Goal: Find contact information: Find contact information

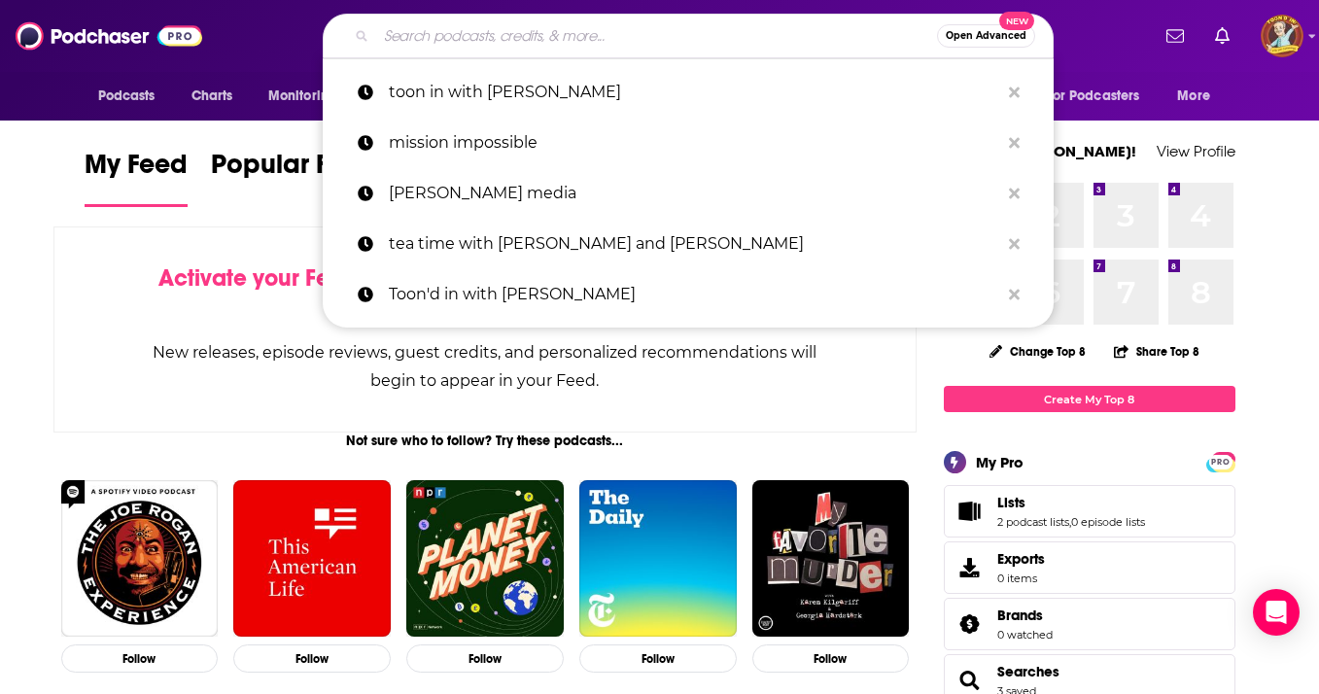
click at [455, 39] on input "Search podcasts, credits, & more..." at bounding box center [656, 35] width 561 height 31
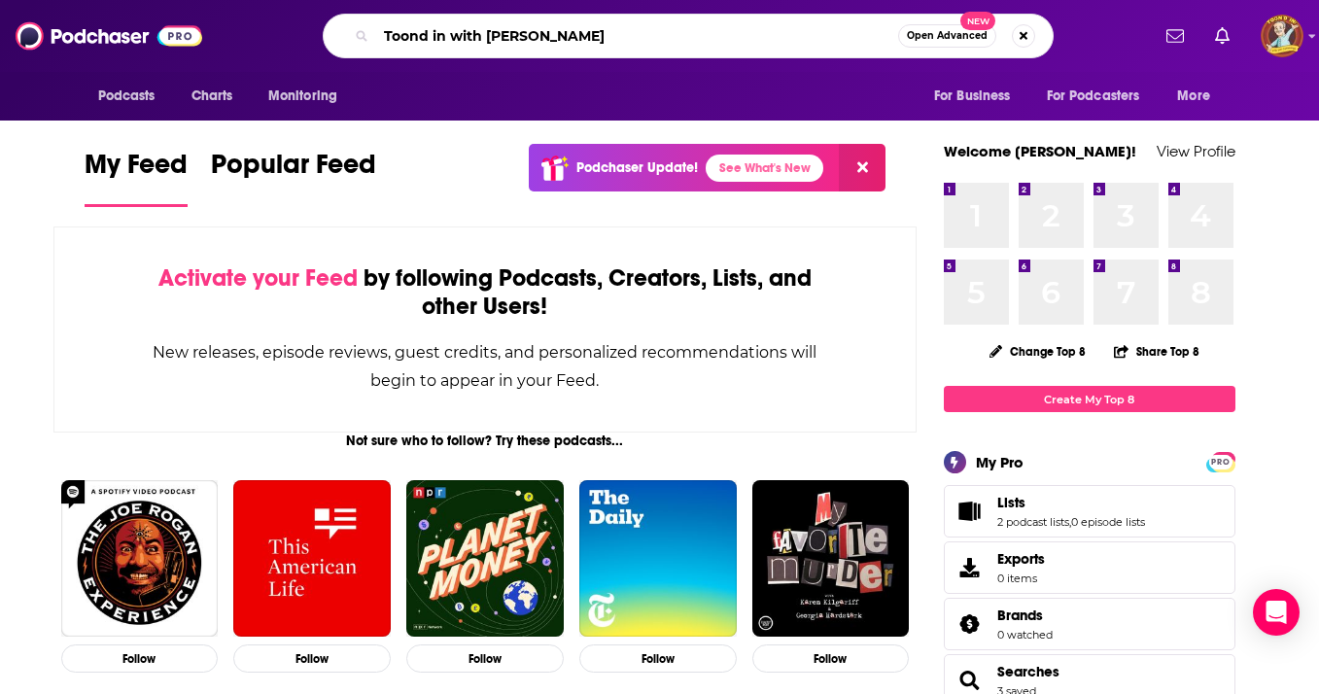
type input "Toond in with [PERSON_NAME]"
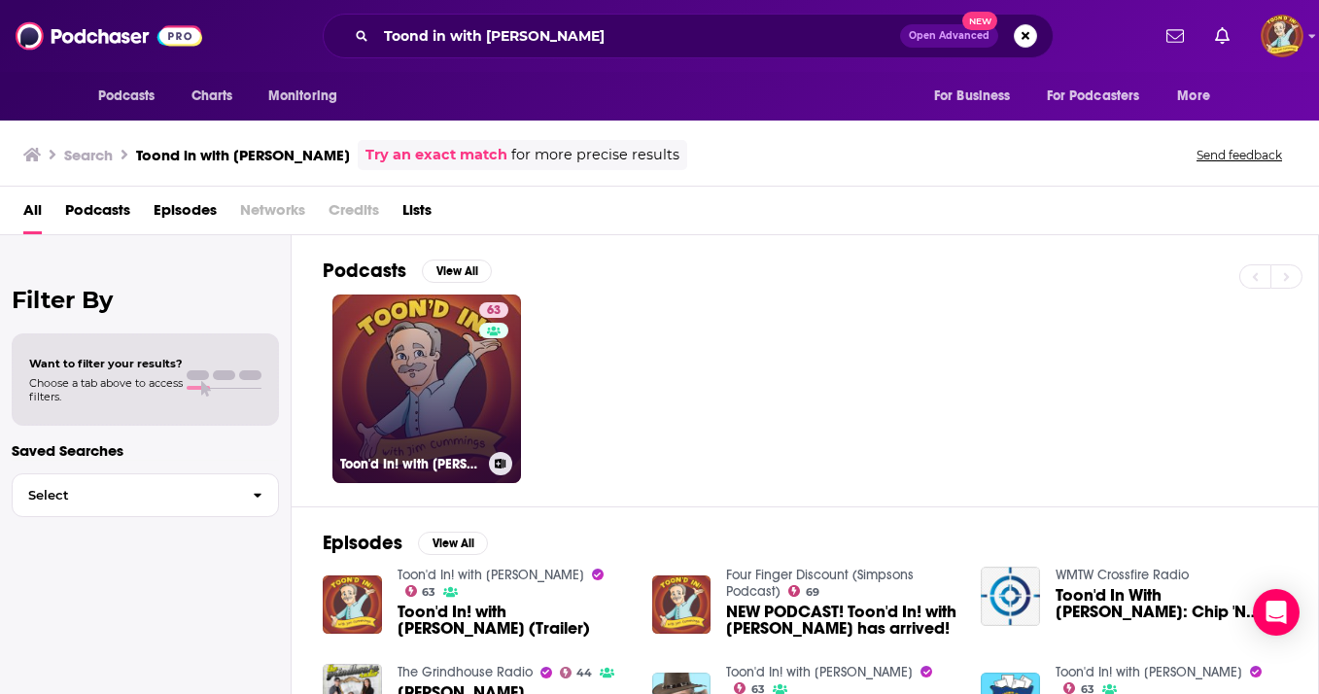
click at [439, 360] on link "63 Toon'd In! with [PERSON_NAME]" at bounding box center [427, 389] width 189 height 189
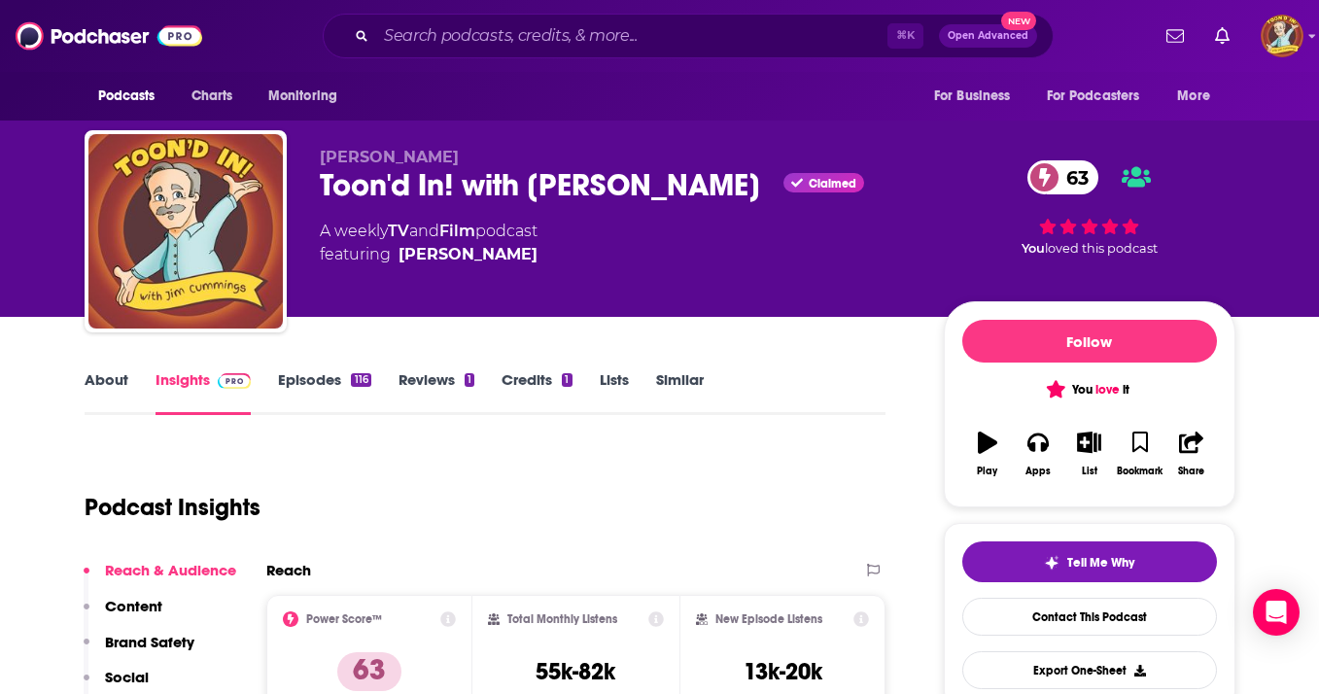
scroll to position [331, 0]
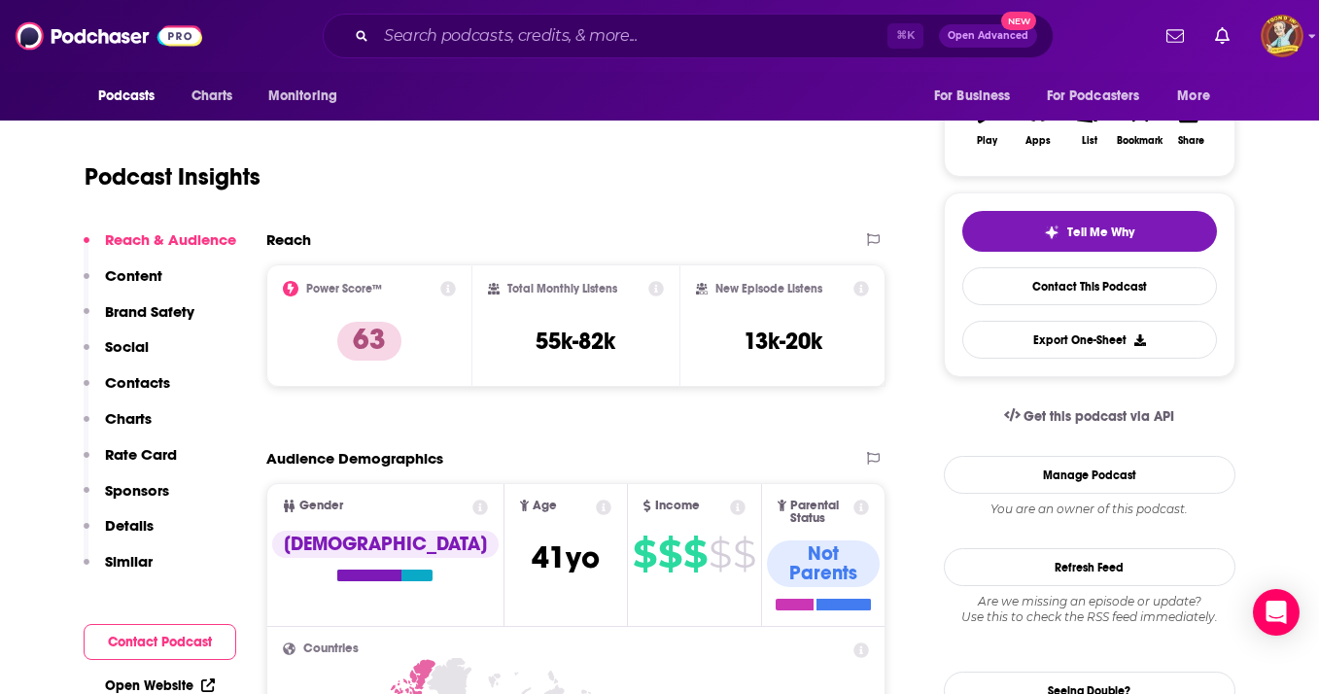
click at [136, 421] on p "Charts" at bounding box center [128, 418] width 47 height 18
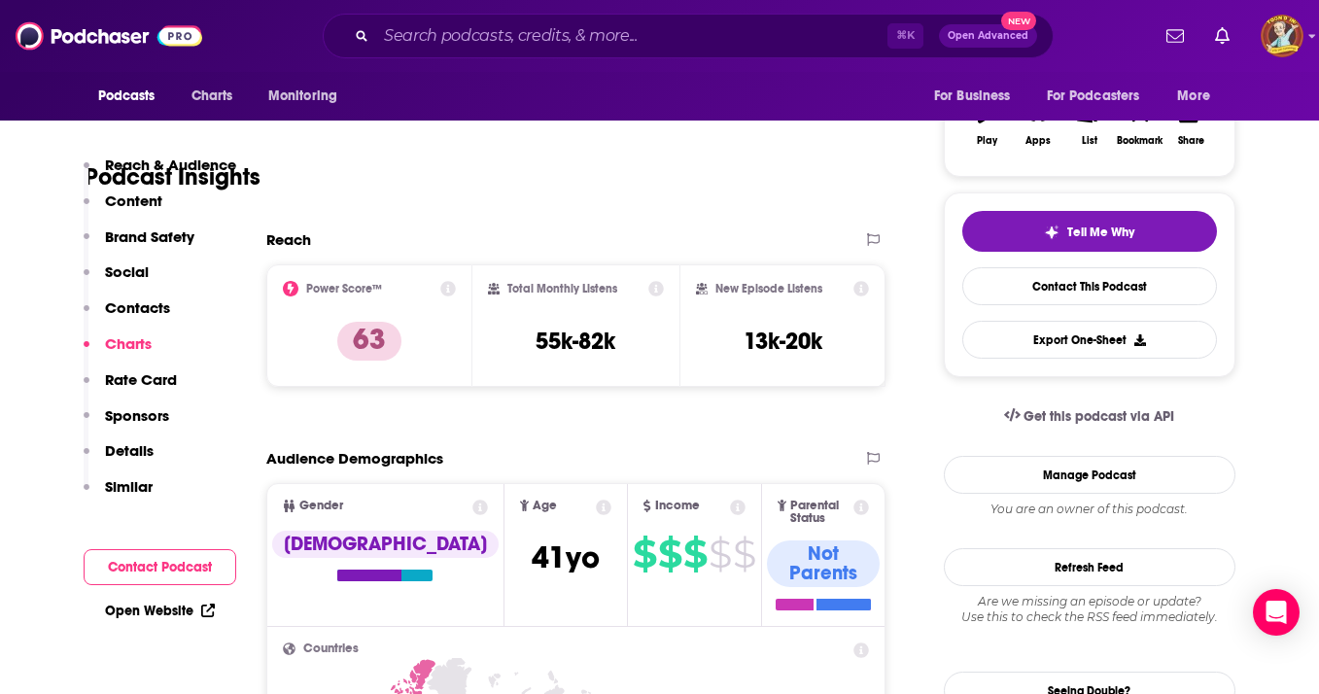
scroll to position [2292, 0]
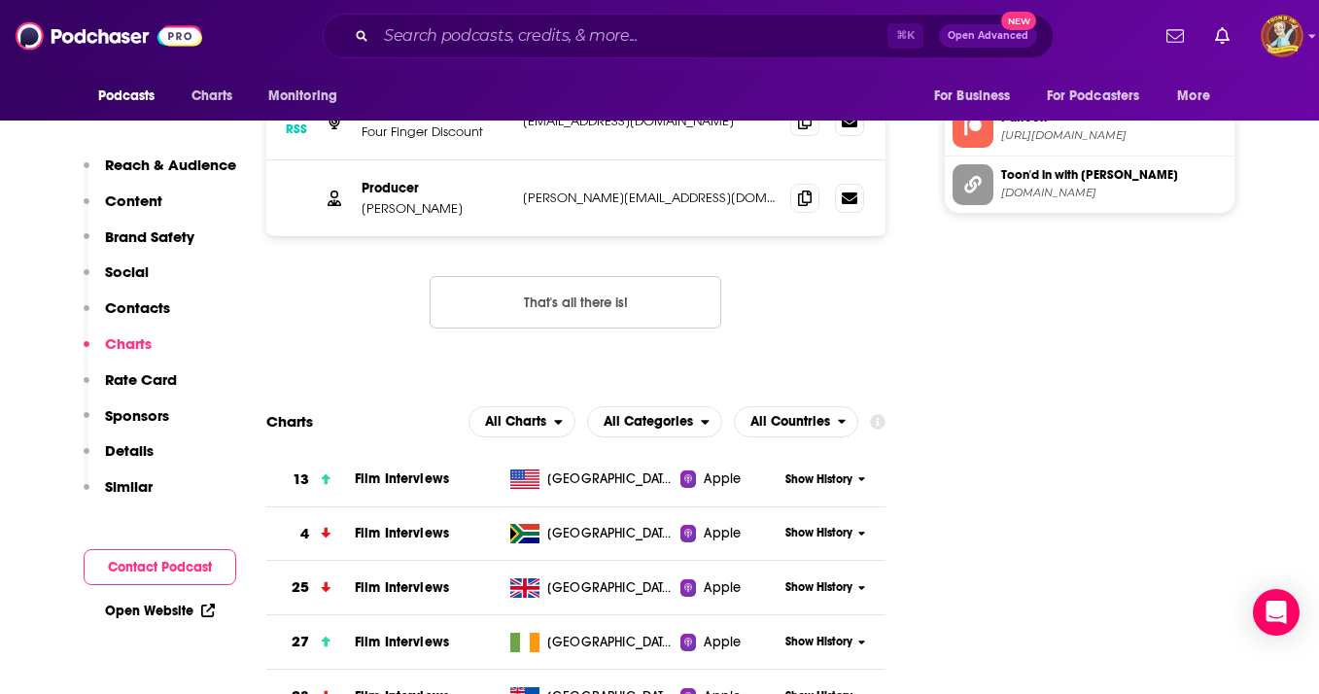
click at [414, 471] on span "Film Interviews" at bounding box center [402, 479] width 94 height 17
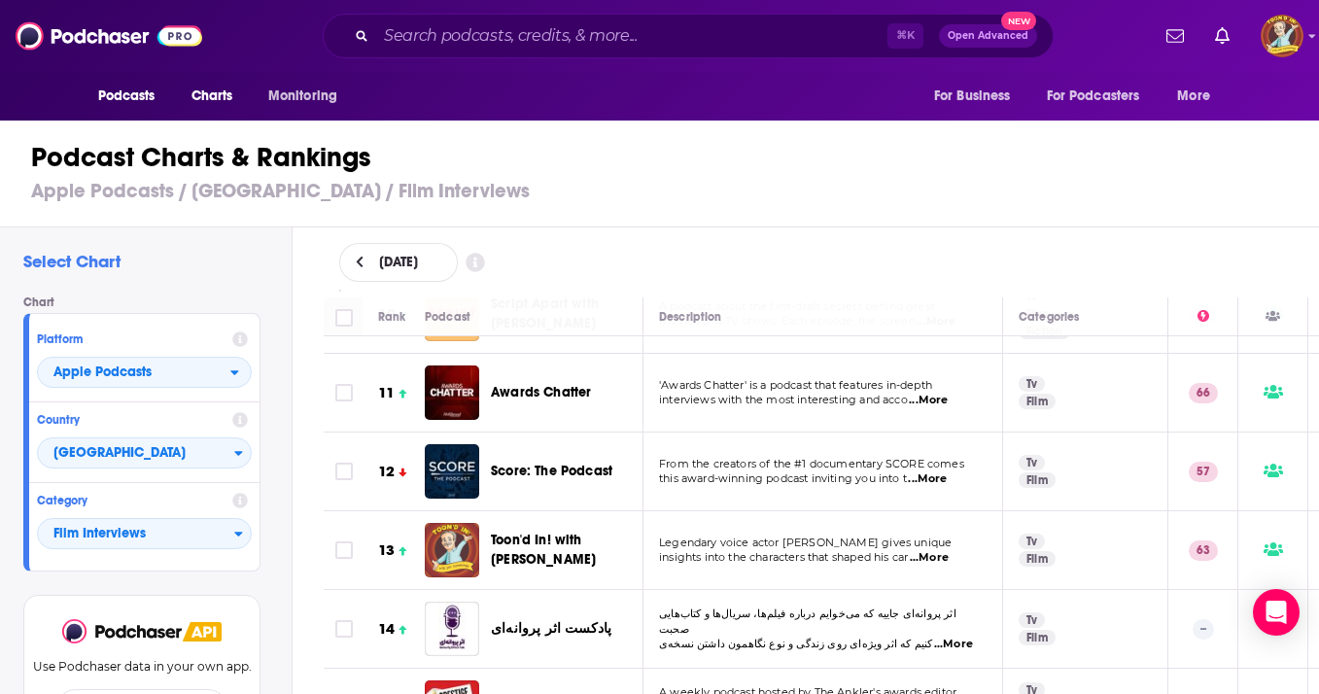
scroll to position [436, 0]
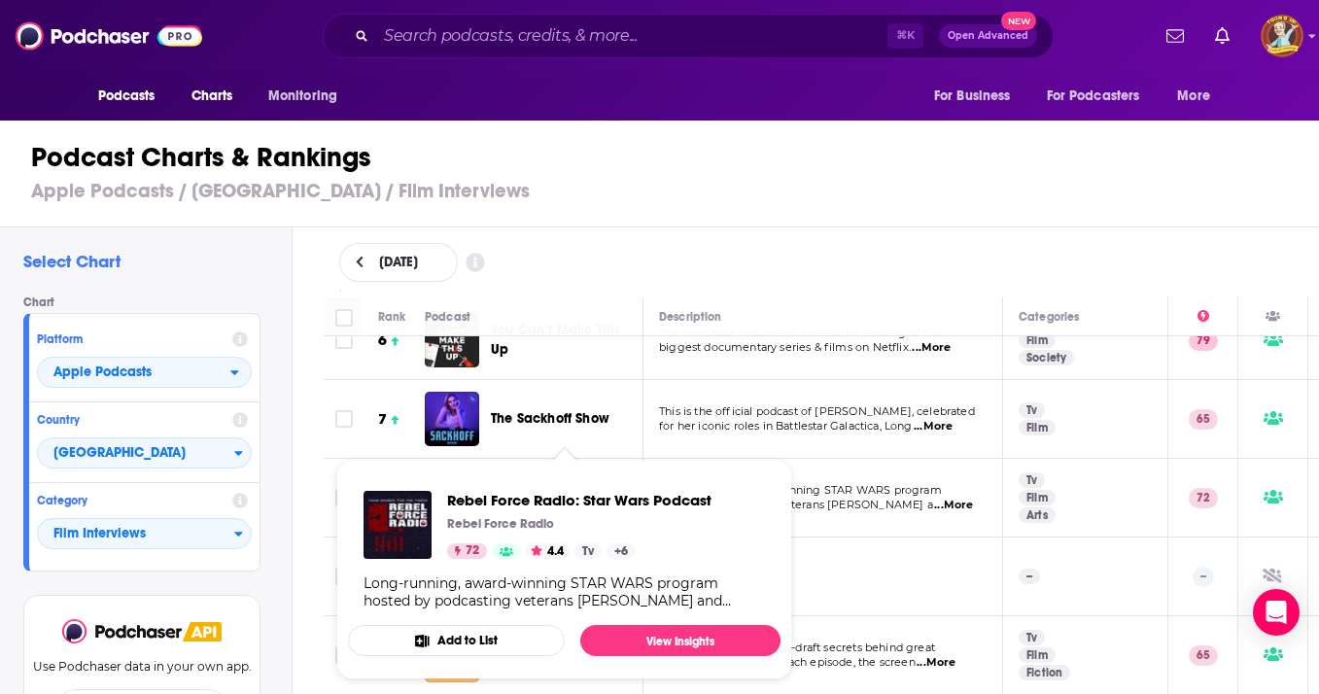
click at [595, 500] on span "Rebel Force Radio: Star Wars Podcast" at bounding box center [579, 500] width 264 height 18
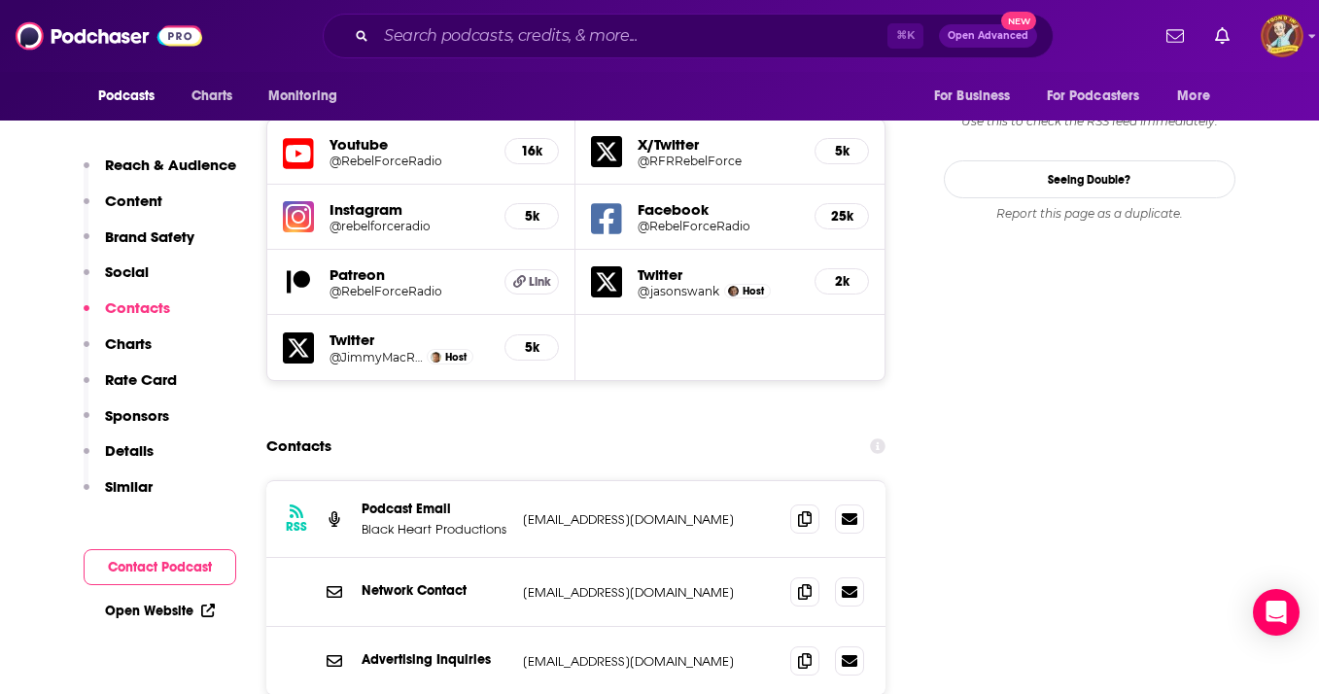
scroll to position [2333, 0]
drag, startPoint x: 655, startPoint y: 395, endPoint x: 522, endPoint y: 398, distance: 133.2
click at [523, 510] on p "[EMAIL_ADDRESS][DOMAIN_NAME]" at bounding box center [649, 518] width 253 height 17
copy p "[EMAIL_ADDRESS][DOMAIN_NAME]"
